Goal: Task Accomplishment & Management: Manage account settings

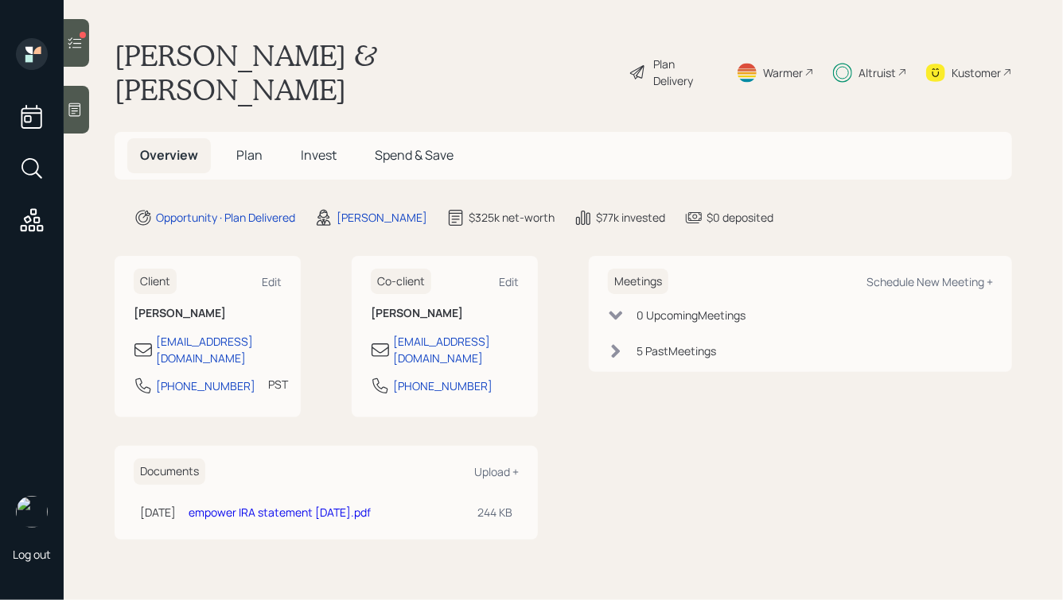
click at [288, 138] on h5 "Invest" at bounding box center [318, 155] width 61 height 34
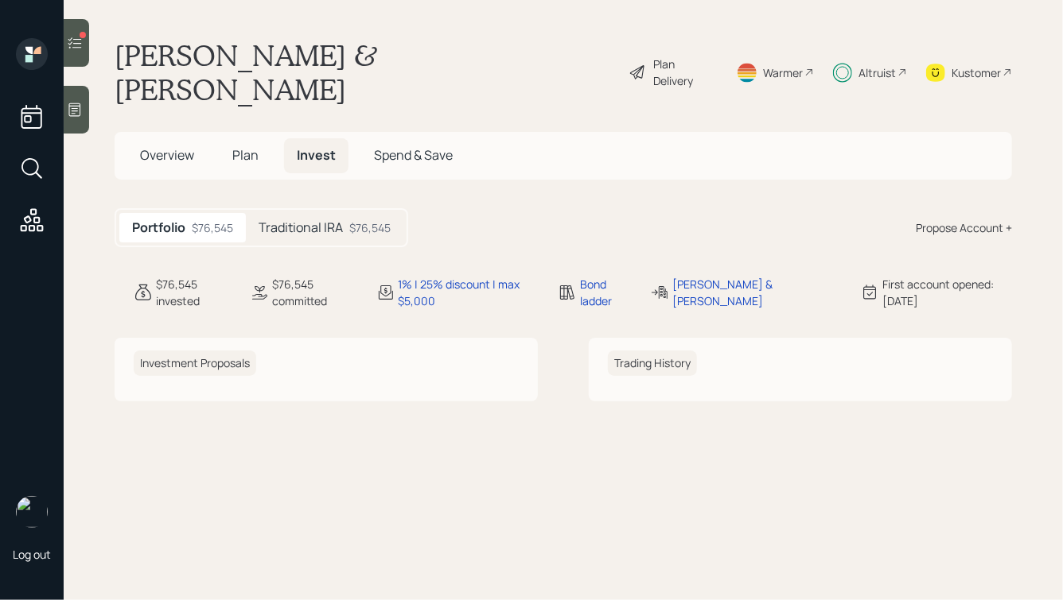
click at [332, 220] on h5 "Traditional IRA" at bounding box center [300, 227] width 84 height 15
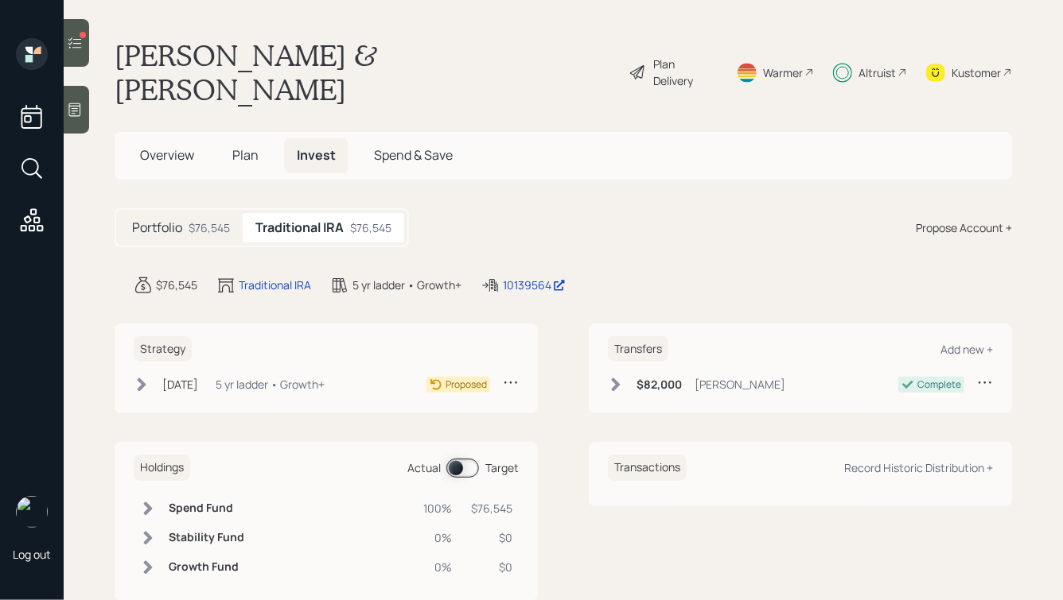
click at [165, 146] on span "Overview" at bounding box center [167, 154] width 54 height 17
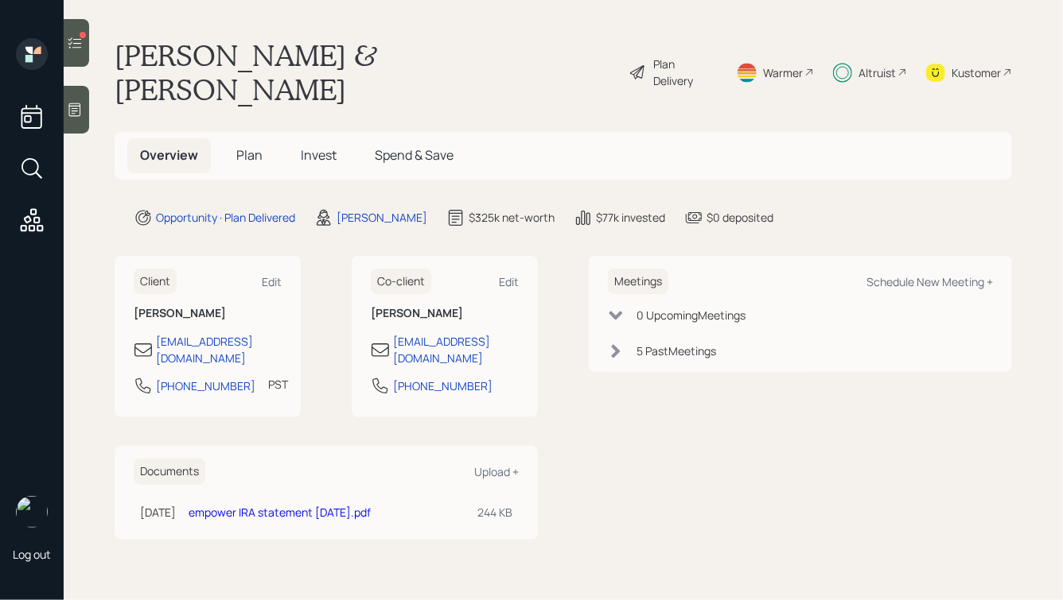
click at [329, 505] on link "empower IRA statement [DATE].pdf" at bounding box center [279, 512] width 182 height 15
